Goal: Communication & Community: Answer question/provide support

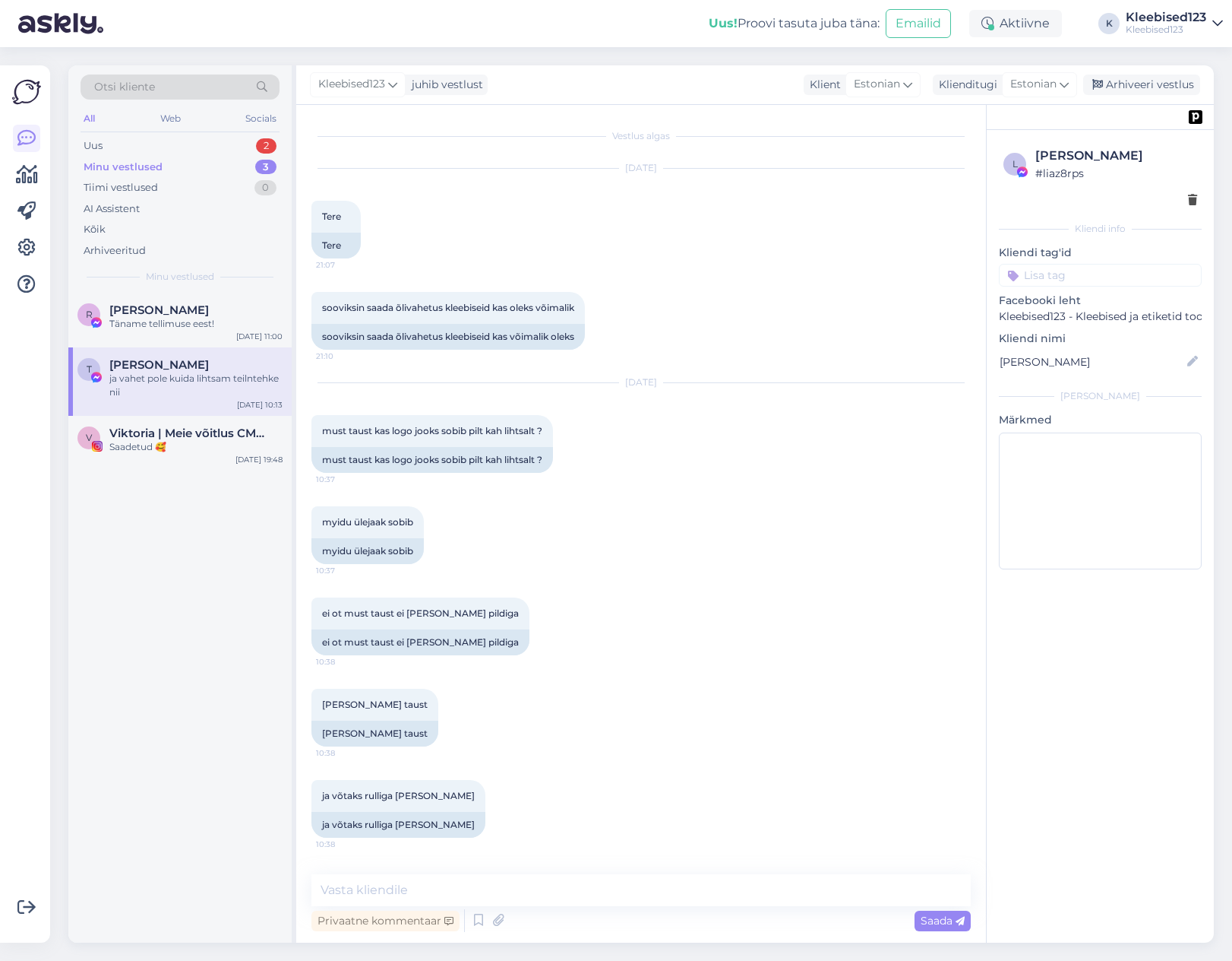
scroll to position [1426, 0]
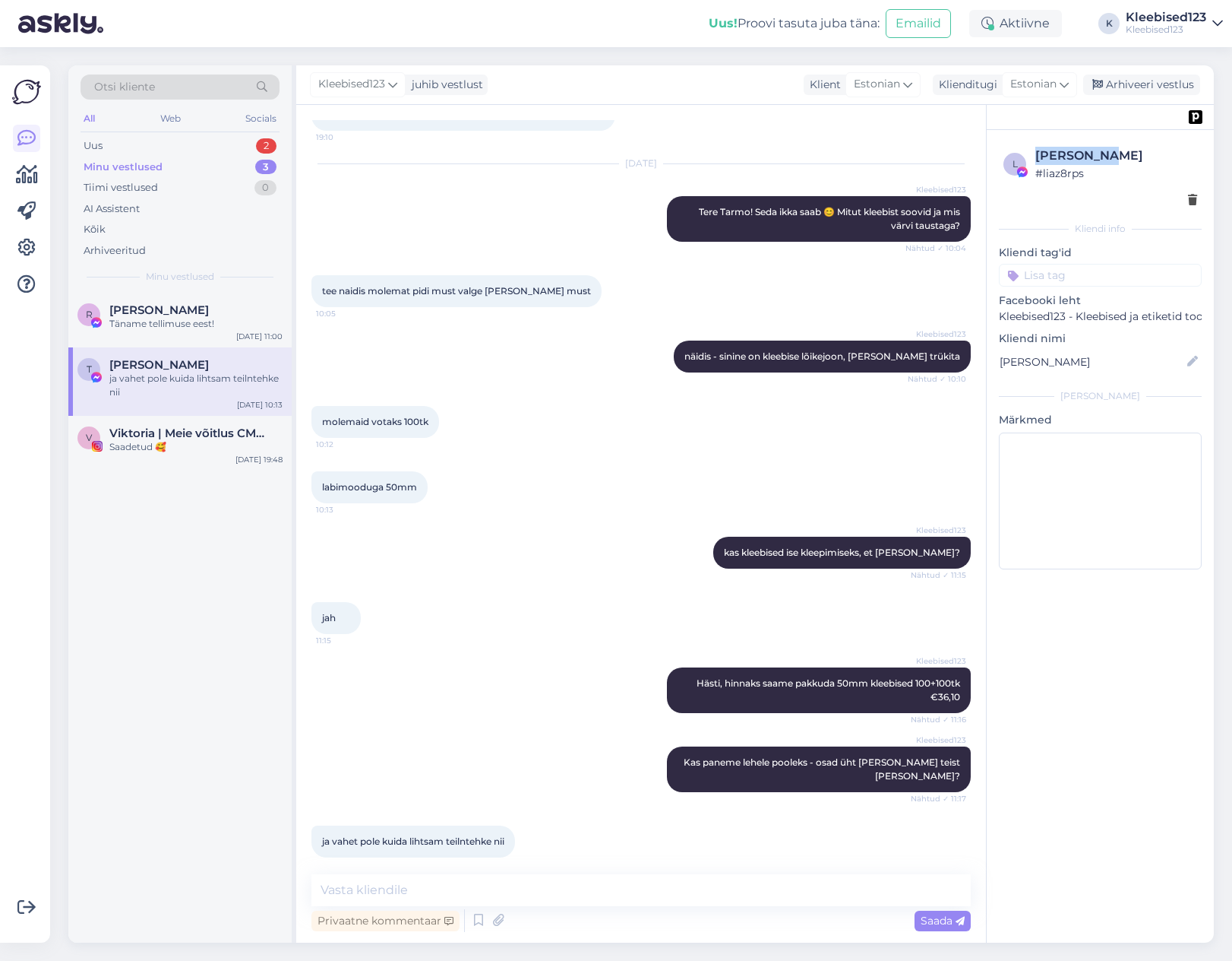
drag, startPoint x: 0, startPoint y: 0, endPoint x: 1035, endPoint y: 147, distance: 1045.4
click at [1035, 147] on div "l [PERSON_NAME] # liaz8rps" at bounding box center [1100, 164] width 194 height 35
copy div "[PERSON_NAME]"
click at [142, 142] on div "Uus 2" at bounding box center [180, 145] width 199 height 21
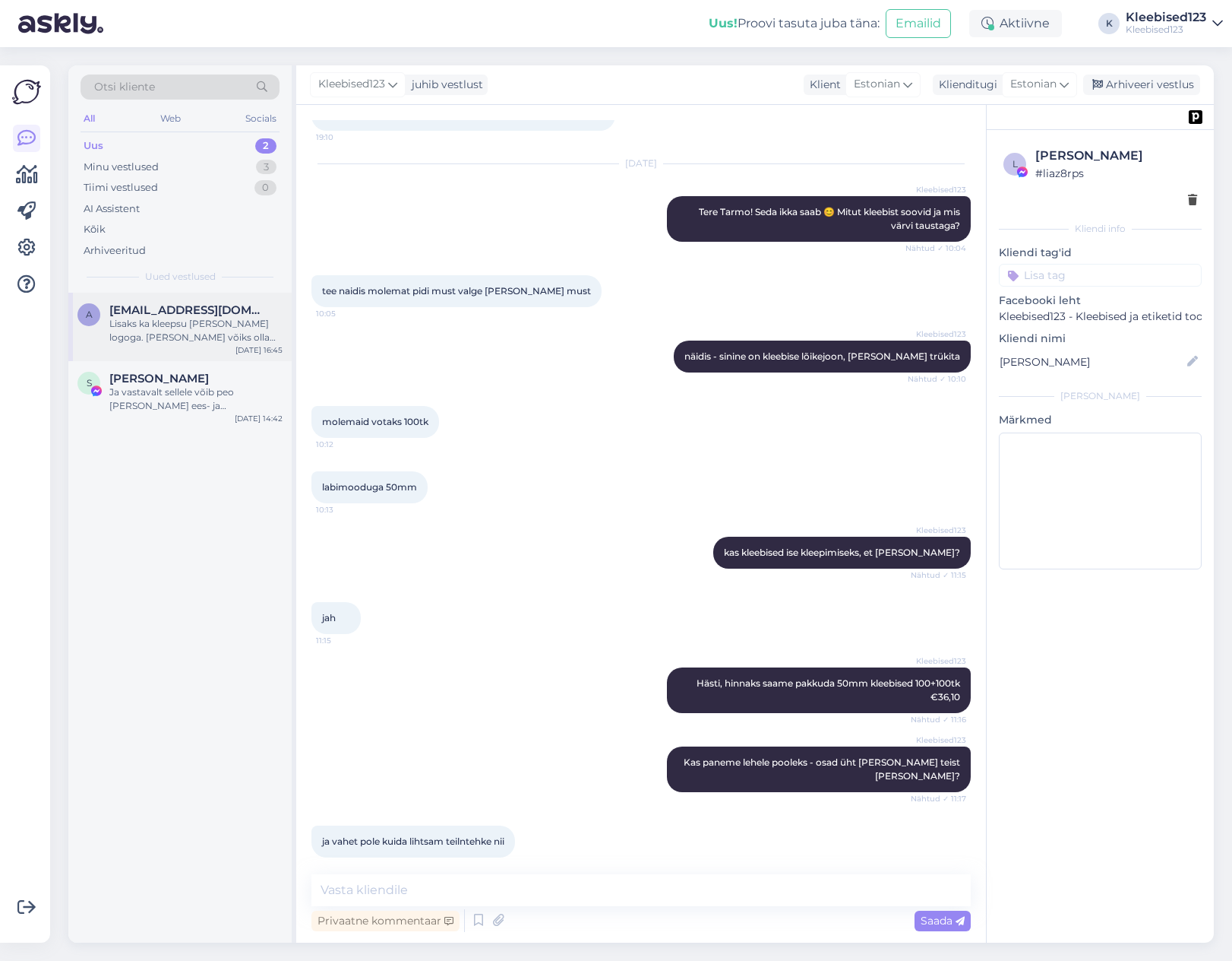
click at [154, 310] on span "[EMAIL_ADDRESS][DOMAIN_NAME]" at bounding box center [187, 310] width 158 height 13
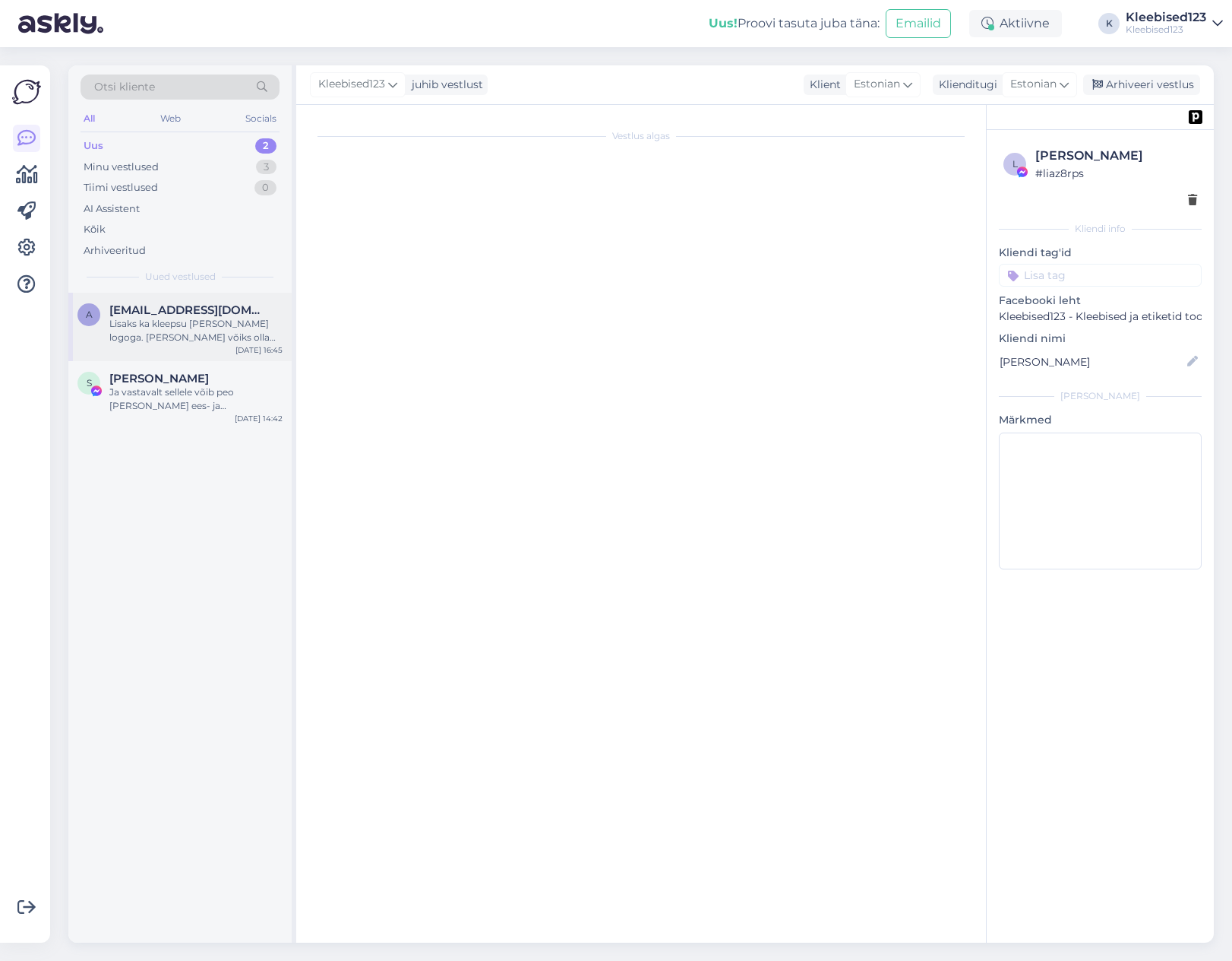
scroll to position [0, 0]
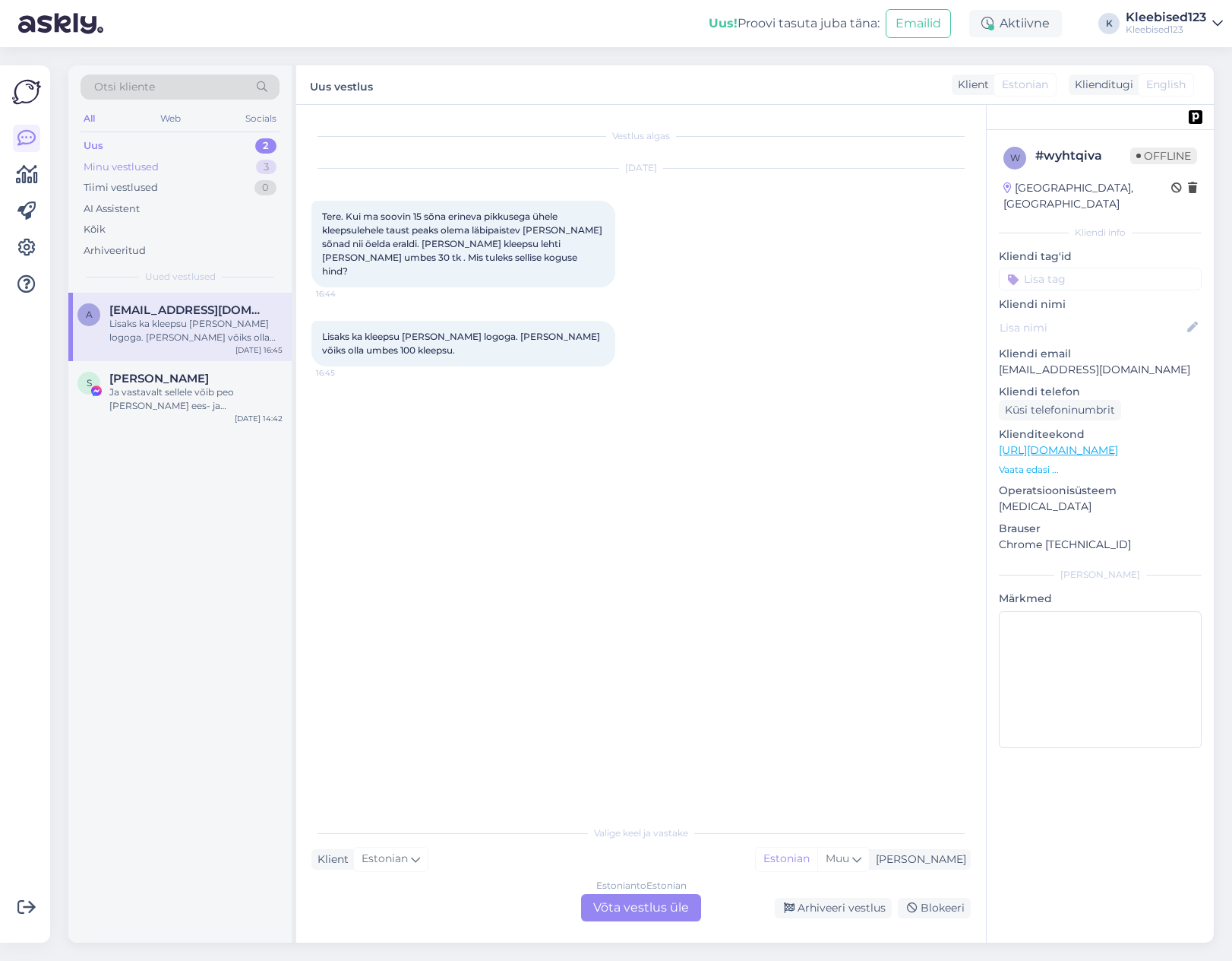
click at [122, 164] on div "Minu vestlused" at bounding box center [120, 167] width 76 height 15
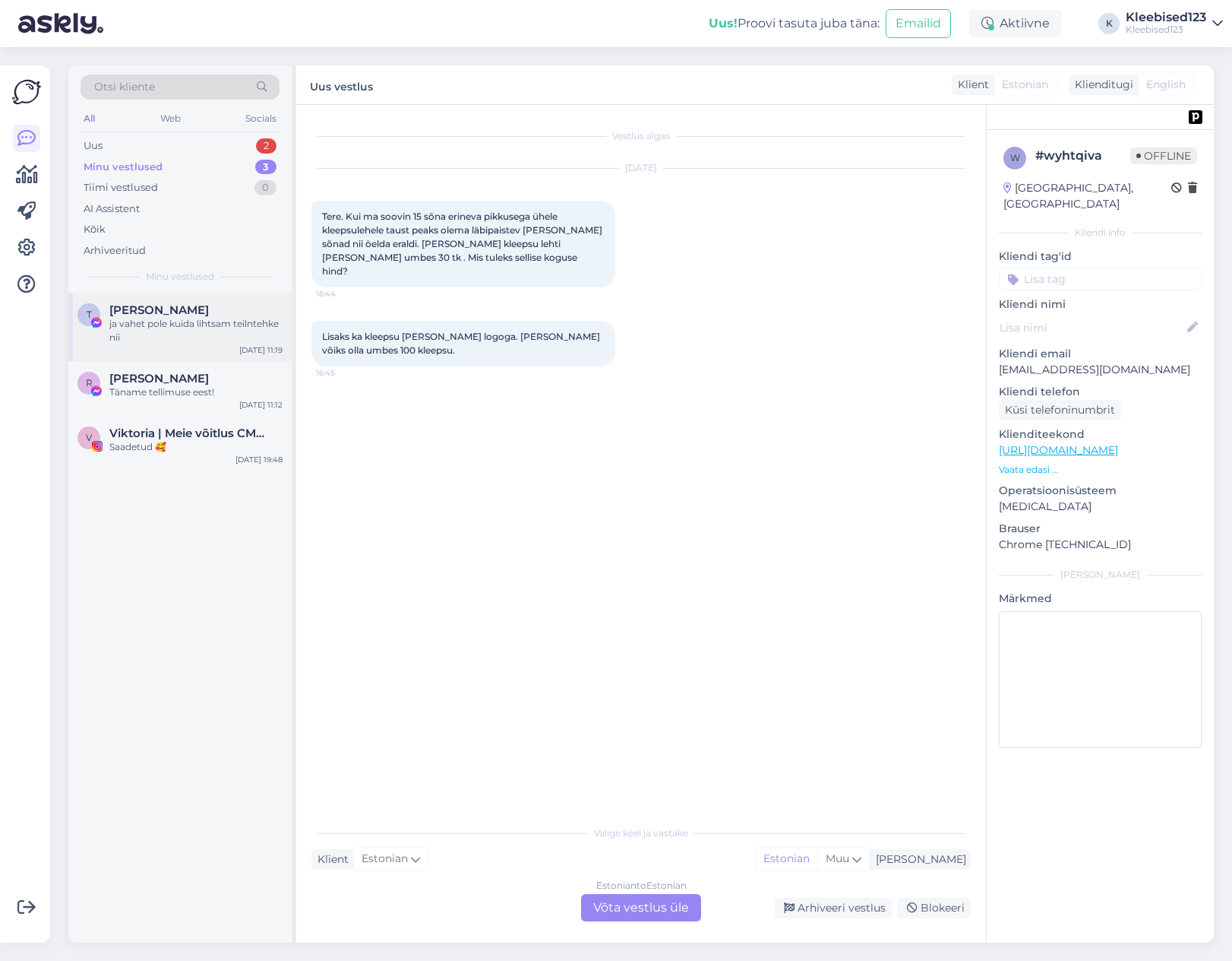
click at [161, 311] on span "[PERSON_NAME]" at bounding box center [159, 310] width 99 height 13
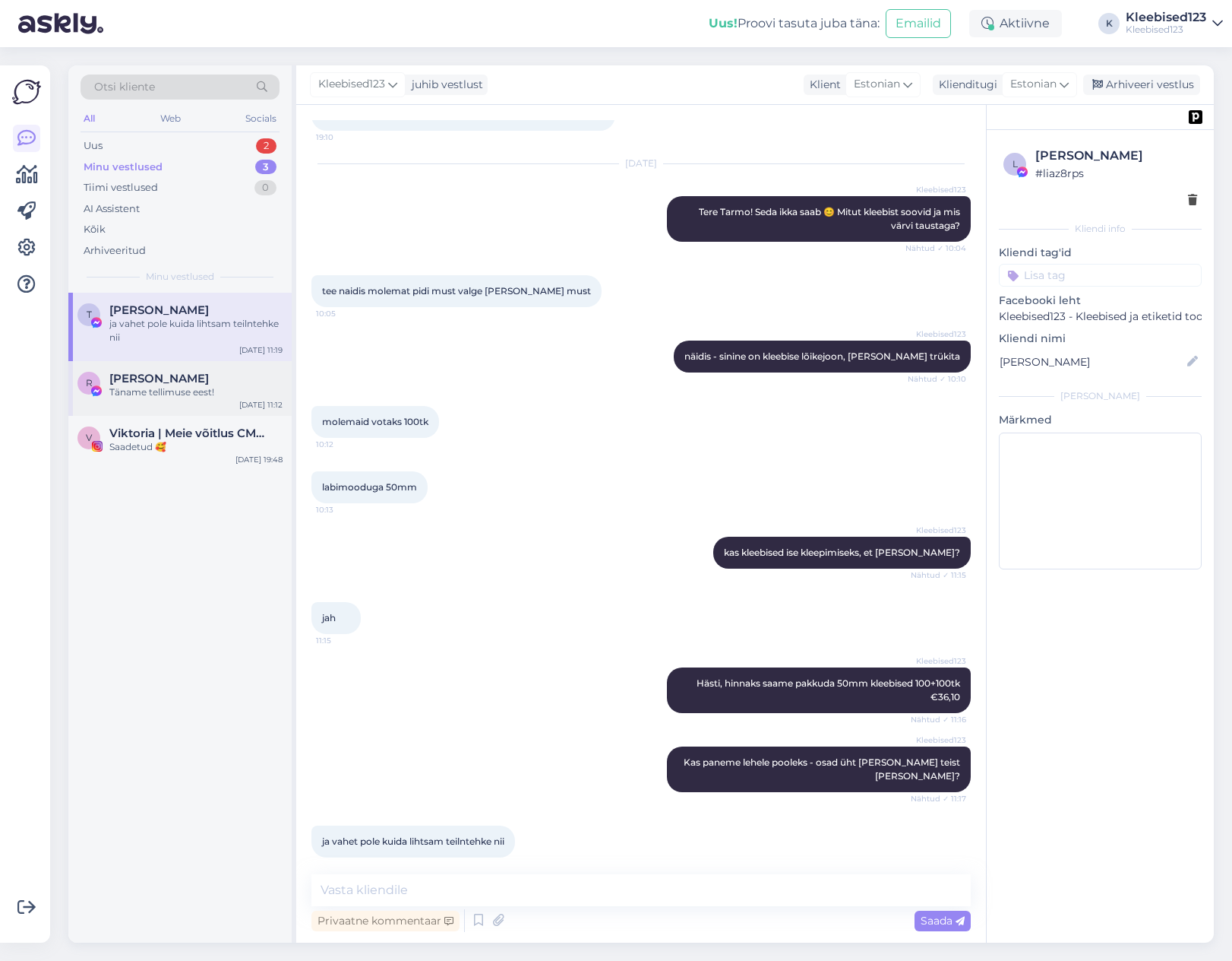
click at [146, 380] on span "[PERSON_NAME]" at bounding box center [159, 379] width 99 height 13
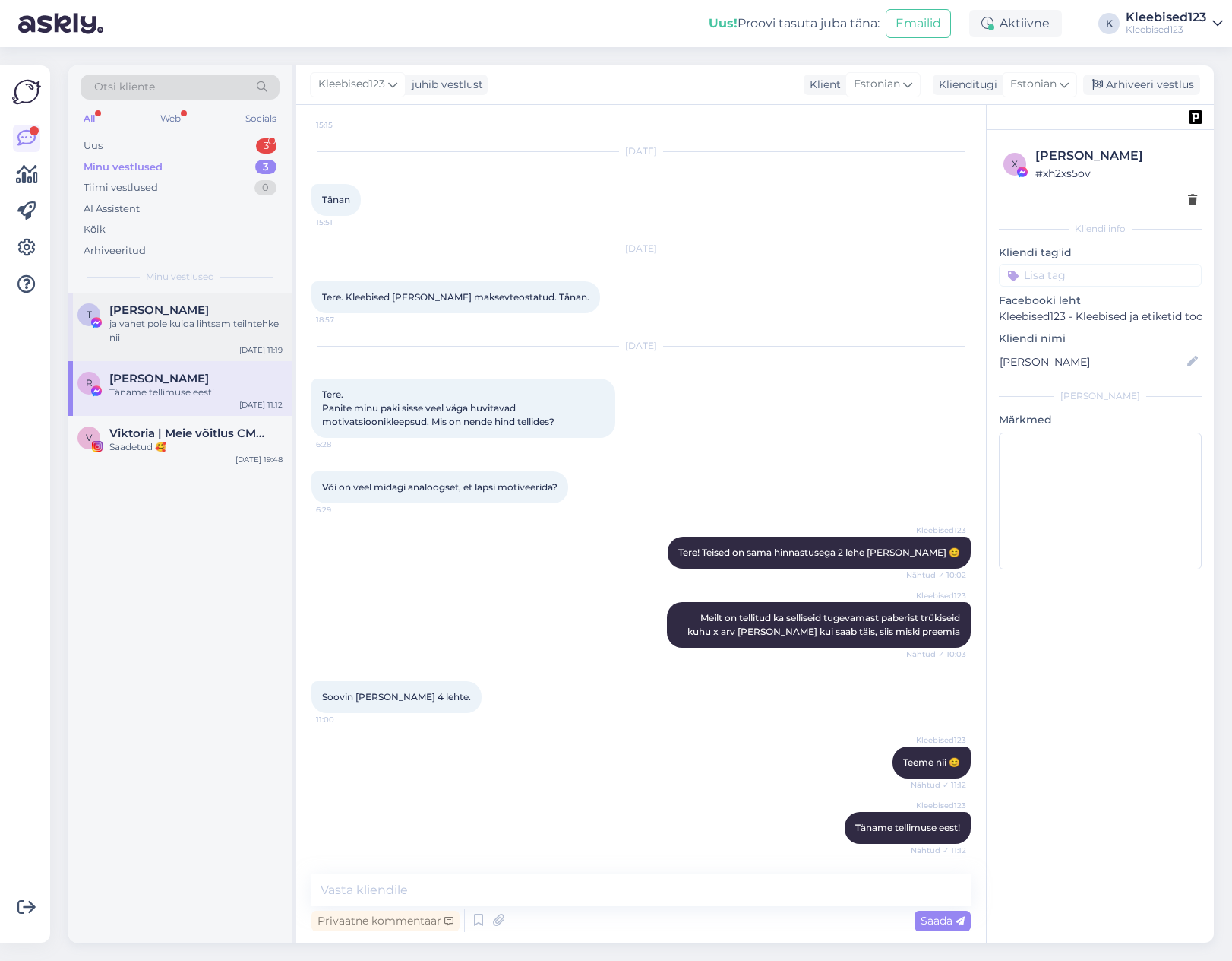
click at [188, 322] on div "ja vahet pole kuida lihtsam teilntehke nii" at bounding box center [195, 330] width 173 height 28
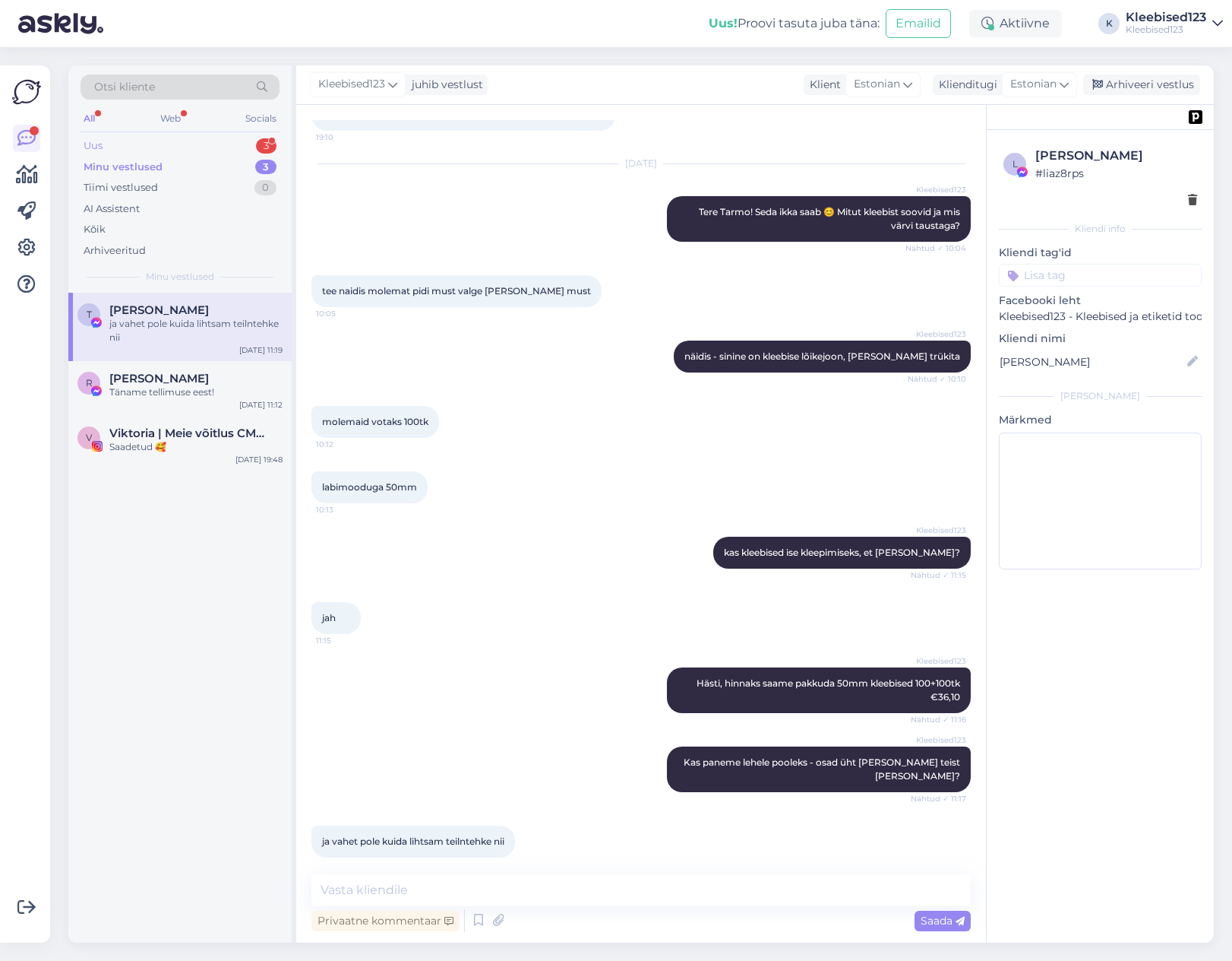
click at [164, 138] on div "Uus 3" at bounding box center [180, 145] width 199 height 21
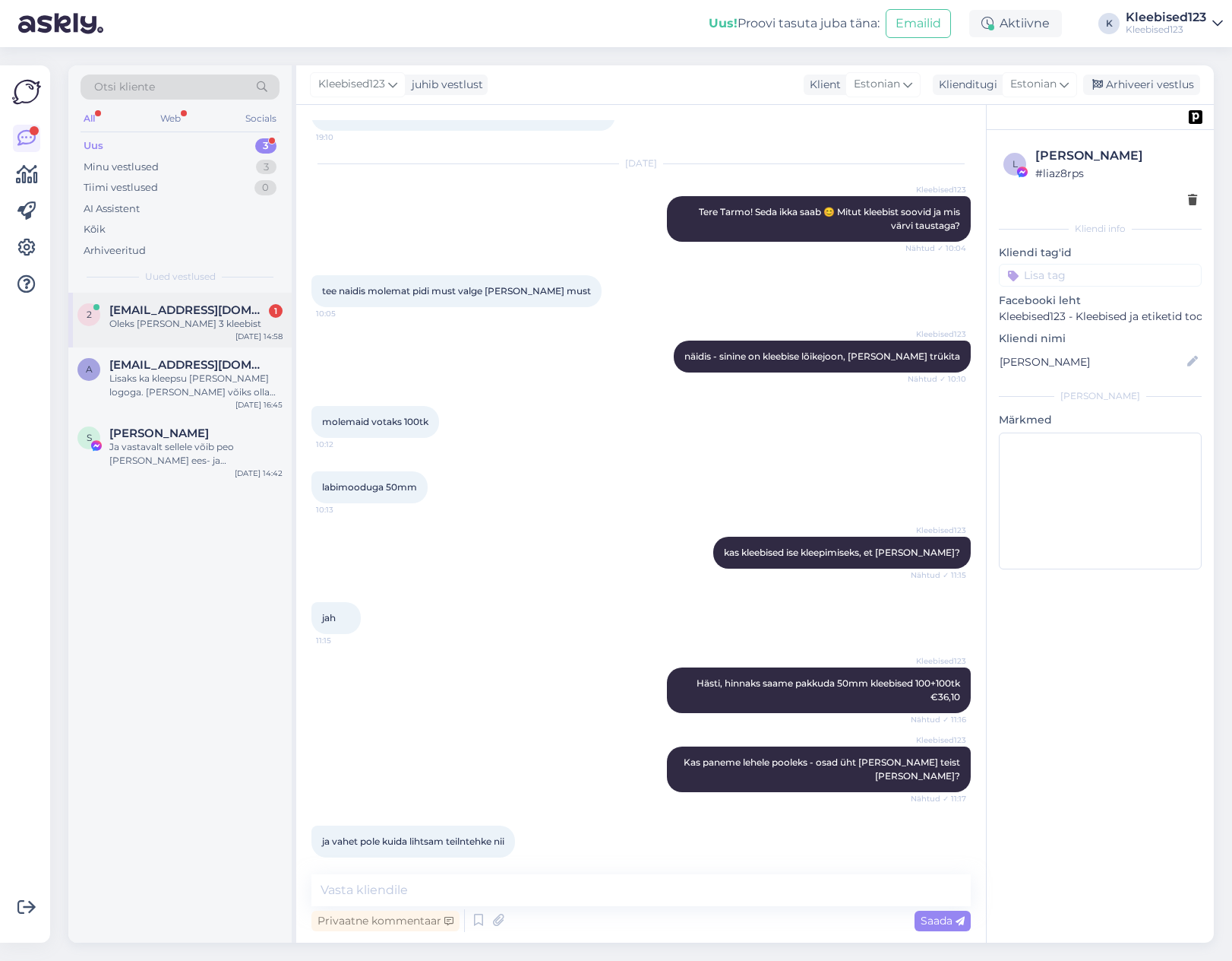
click at [157, 313] on span "[EMAIL_ADDRESS][DOMAIN_NAME]" at bounding box center [187, 310] width 158 height 13
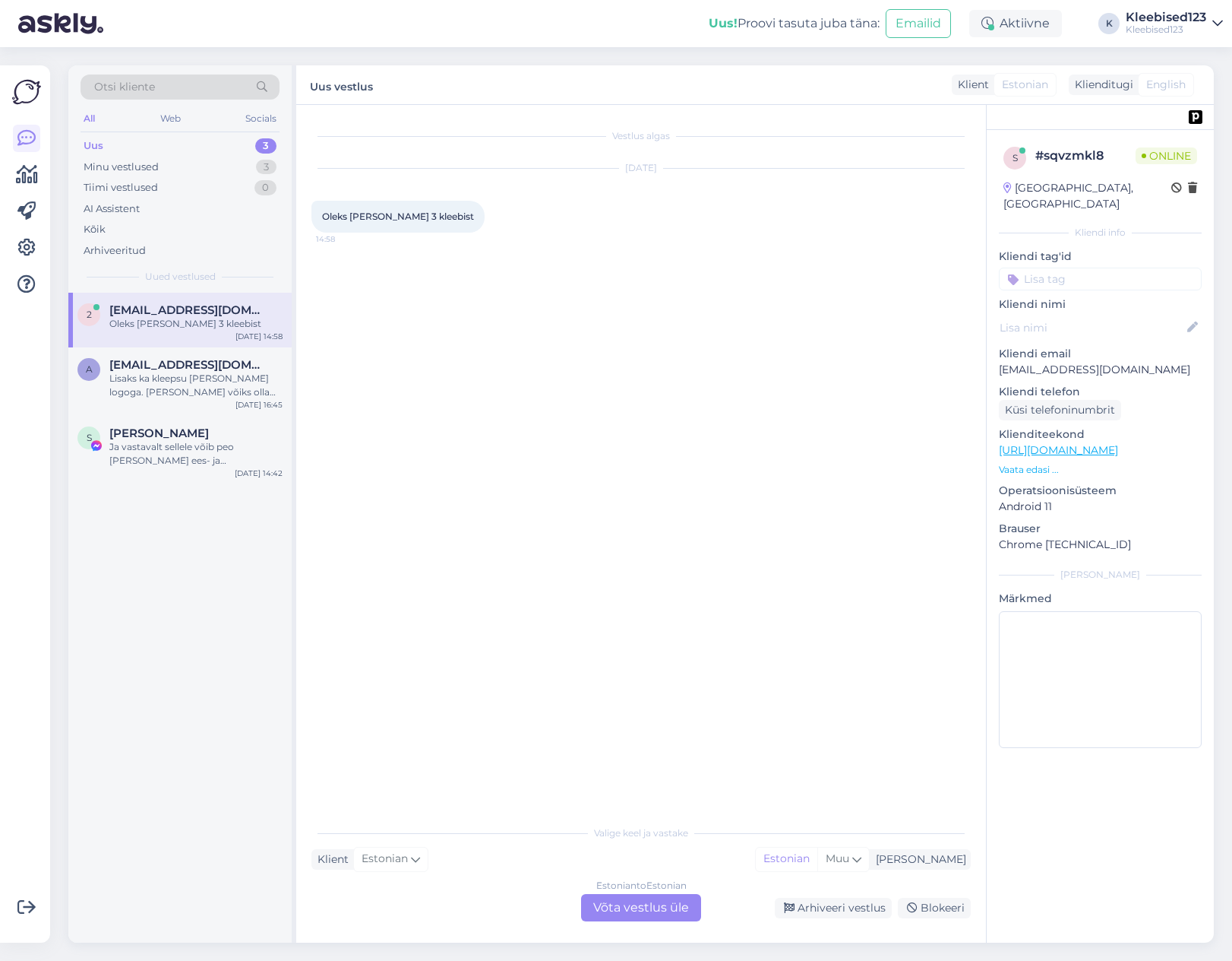
click at [654, 910] on div "Estonian to Estonian Võta vestlus üle" at bounding box center [641, 907] width 120 height 28
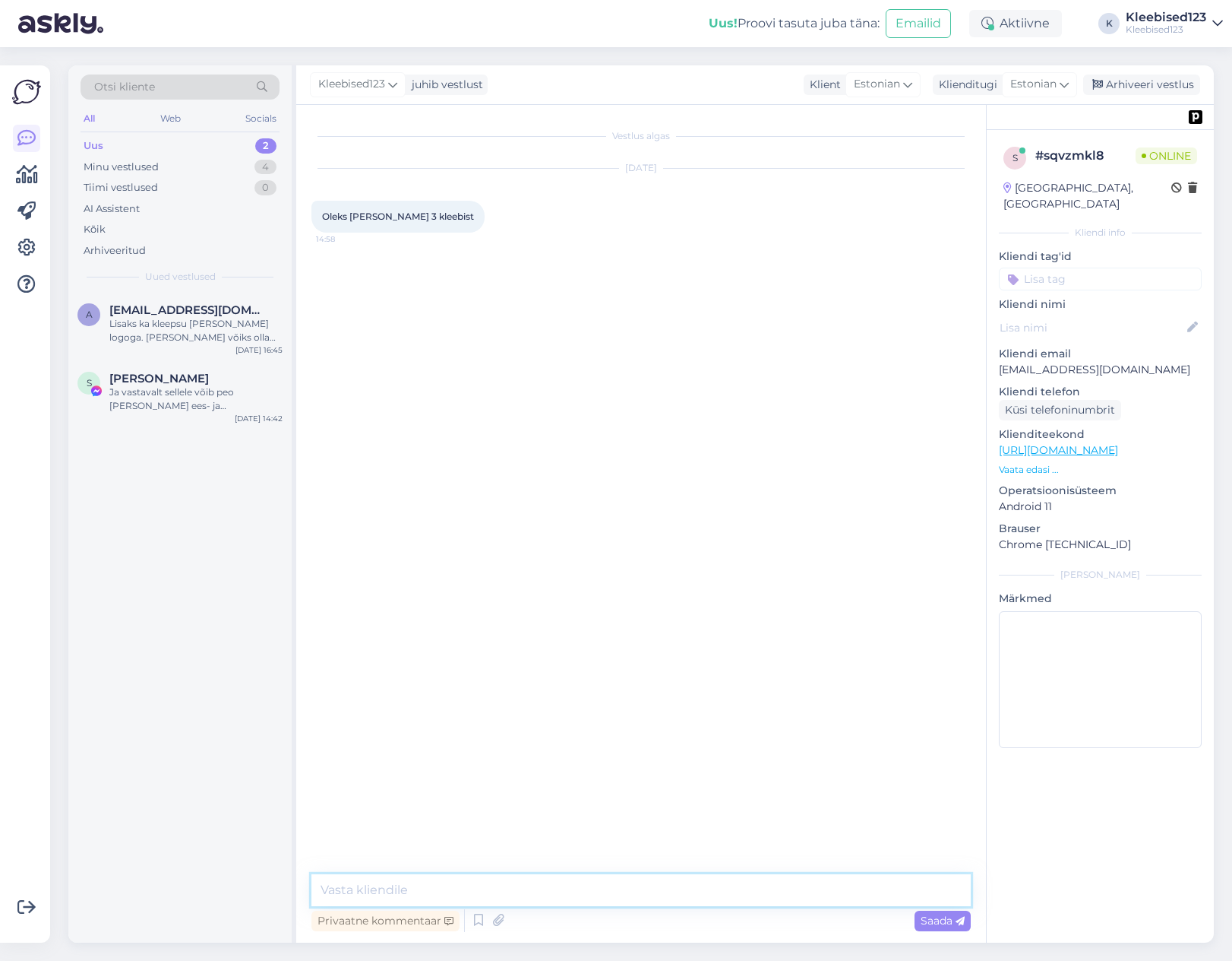
click at [450, 891] on textarea at bounding box center [641, 889] width 659 height 32
type textarea "Tere!"
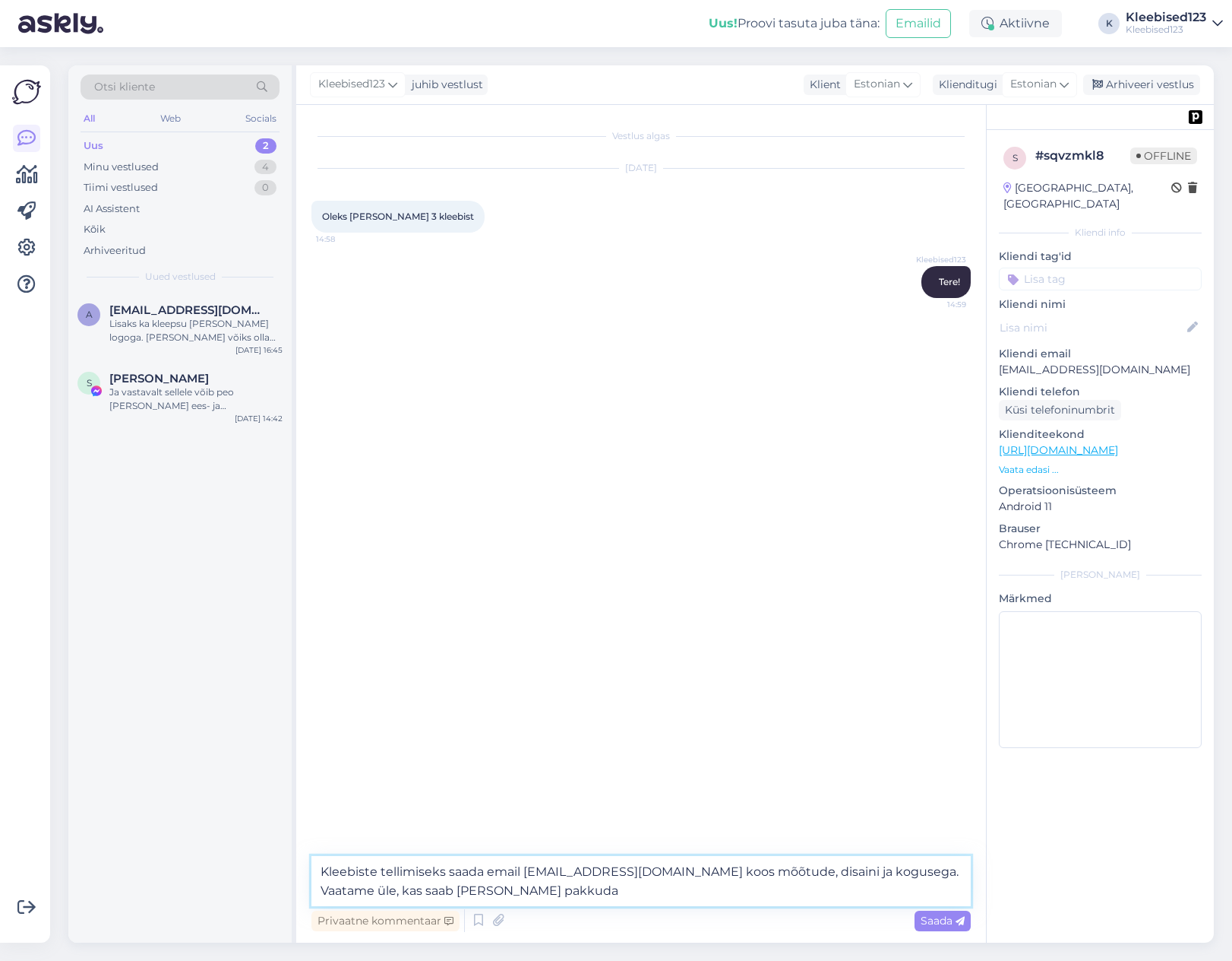
type textarea "Kleebiste tellimiseks saada email [EMAIL_ADDRESS][DOMAIN_NAME] koos mõõtude, di…"
